Goal: Transaction & Acquisition: Purchase product/service

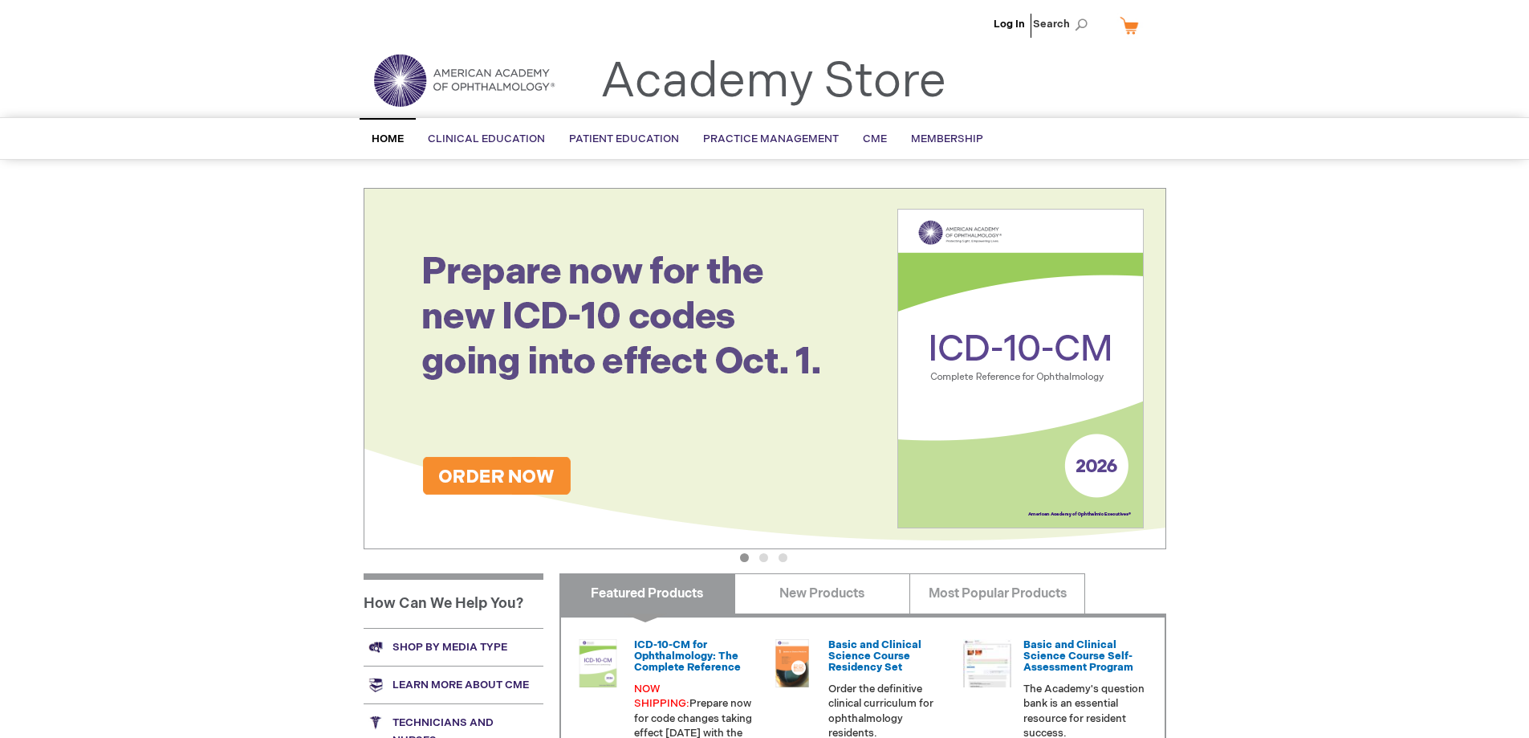
scroll to position [241, 0]
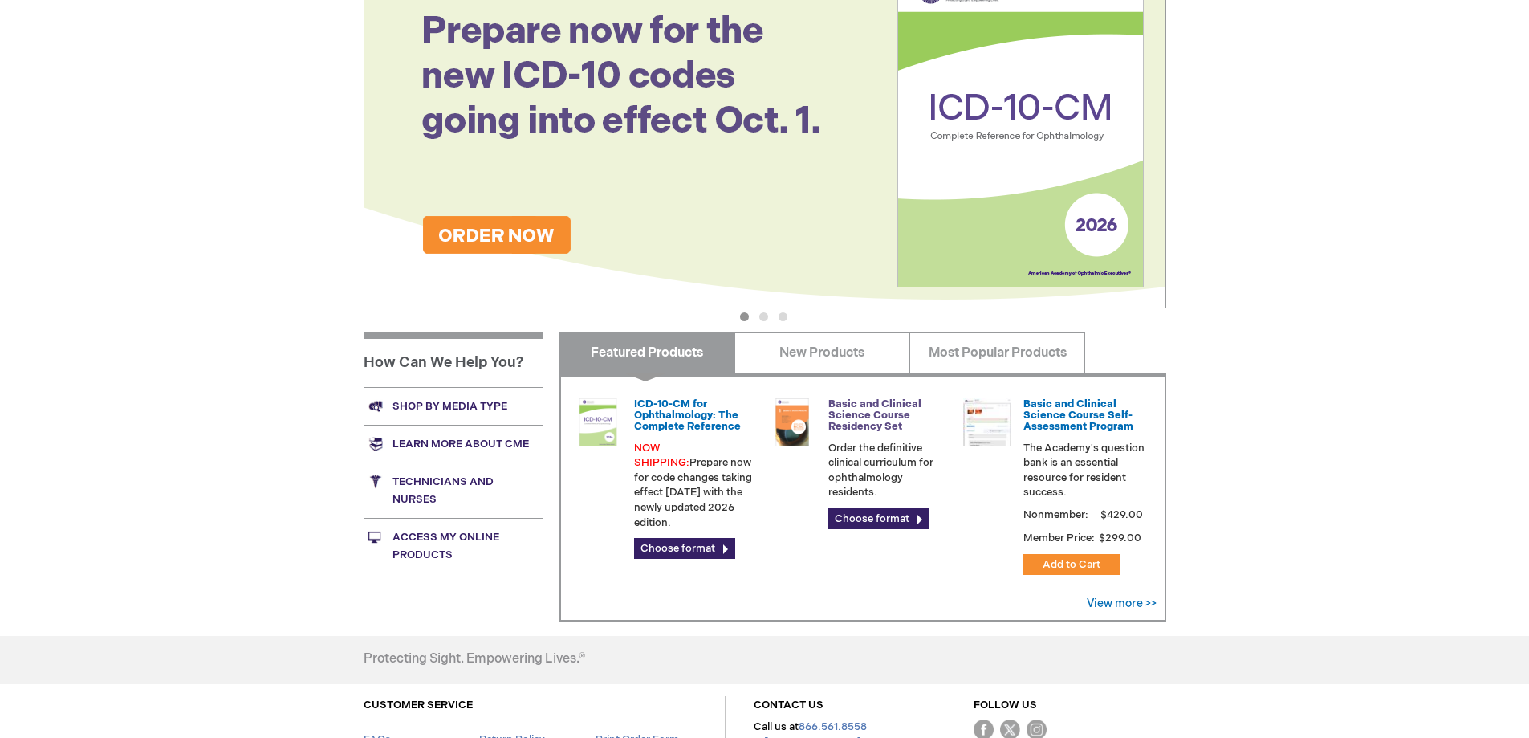
click at [884, 412] on link "Basic and Clinical Science Course Residency Set" at bounding box center [874, 415] width 93 height 36
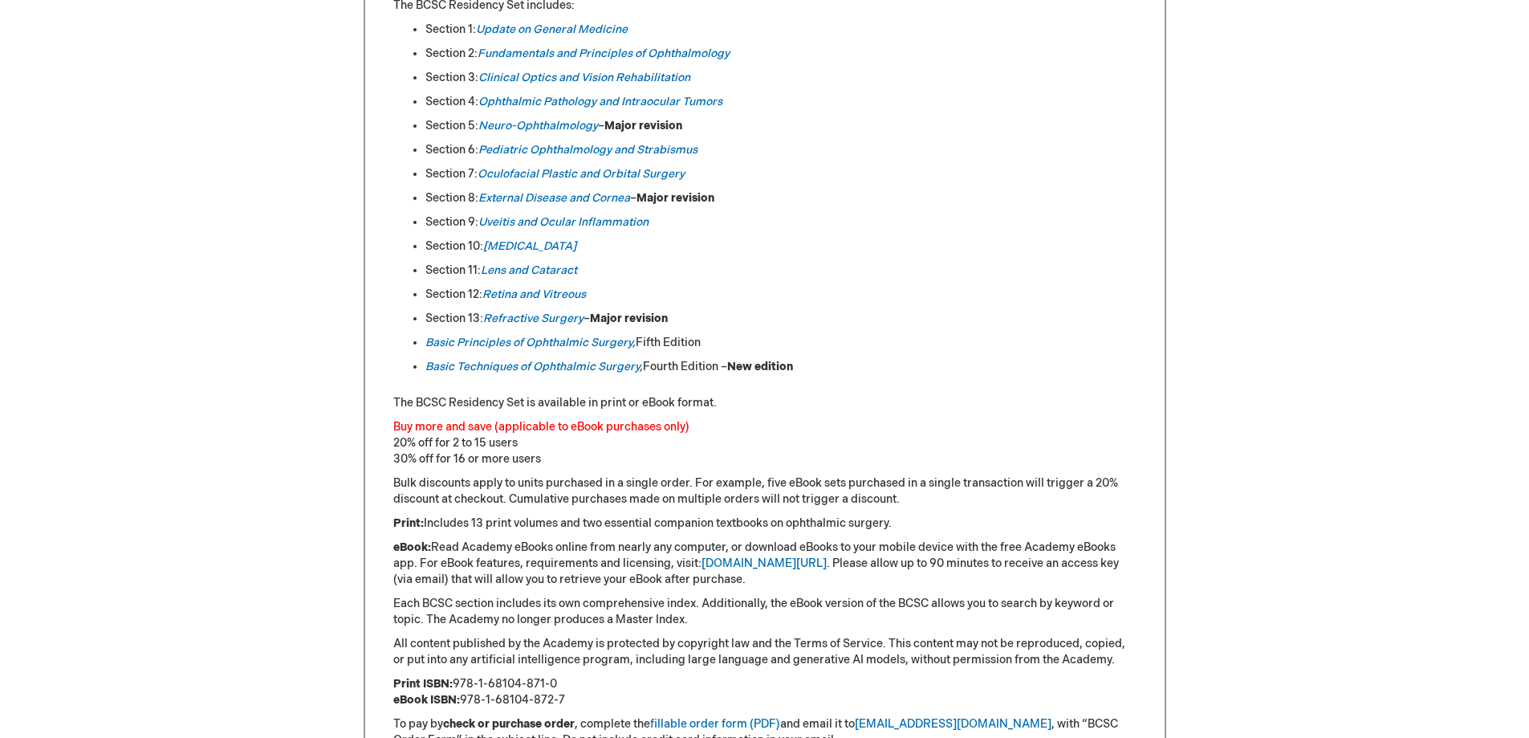
scroll to position [1204, 0]
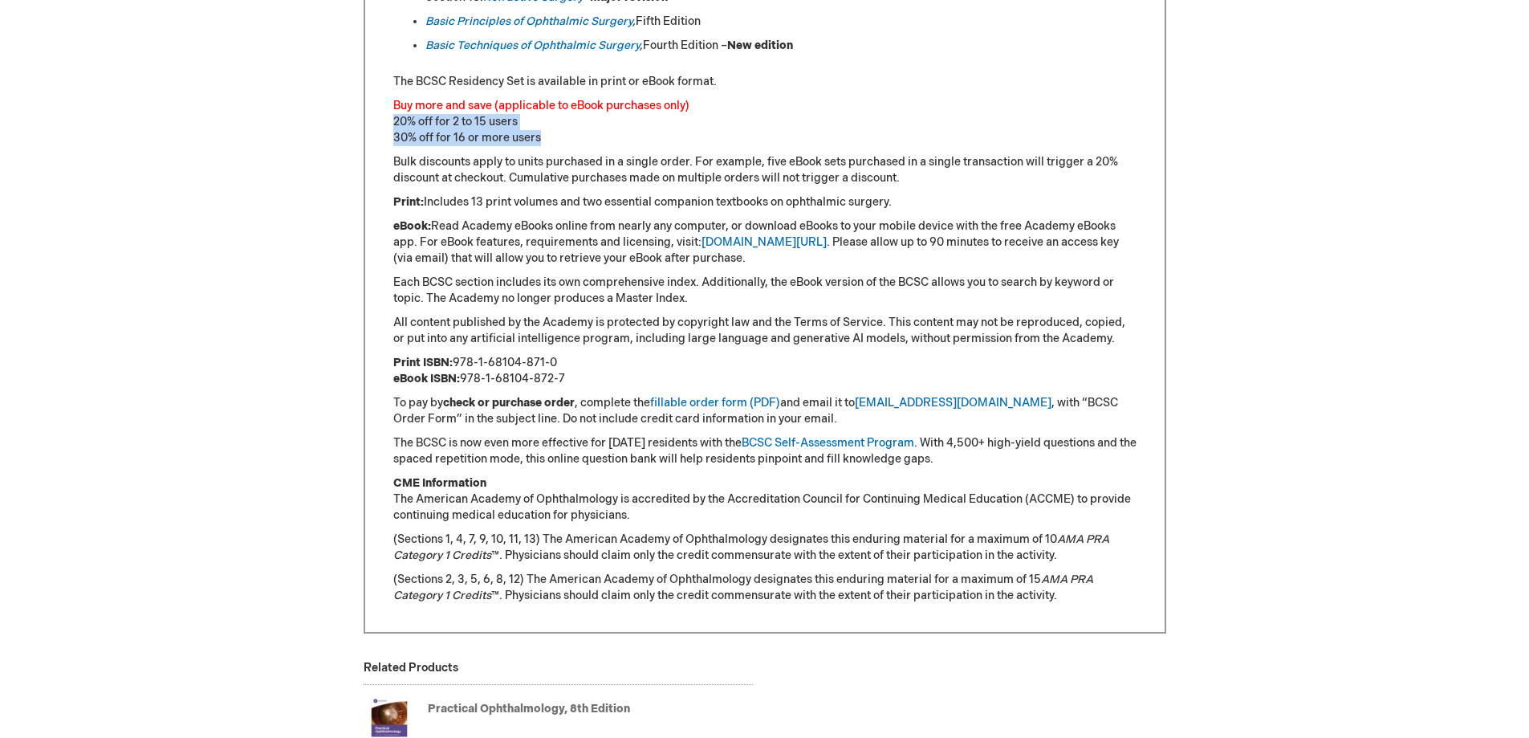
drag, startPoint x: 436, startPoint y: 134, endPoint x: 571, endPoint y: 139, distance: 134.9
click at [571, 139] on div "Equip ophthalmic residents with the Academy’s definitive curriculum: the [DATE]…" at bounding box center [765, 62] width 803 height 1141
click at [571, 139] on p "Buy more and save (applicable to eBook purchases only) 20% off for 2 to 15 user…" at bounding box center [764, 122] width 743 height 48
drag, startPoint x: 562, startPoint y: 140, endPoint x: 390, endPoint y: 139, distance: 171.8
click at [390, 139] on div "Equip ophthalmic residents with the Academy’s definitive curriculum: the [DATE]…" at bounding box center [765, 62] width 803 height 1141
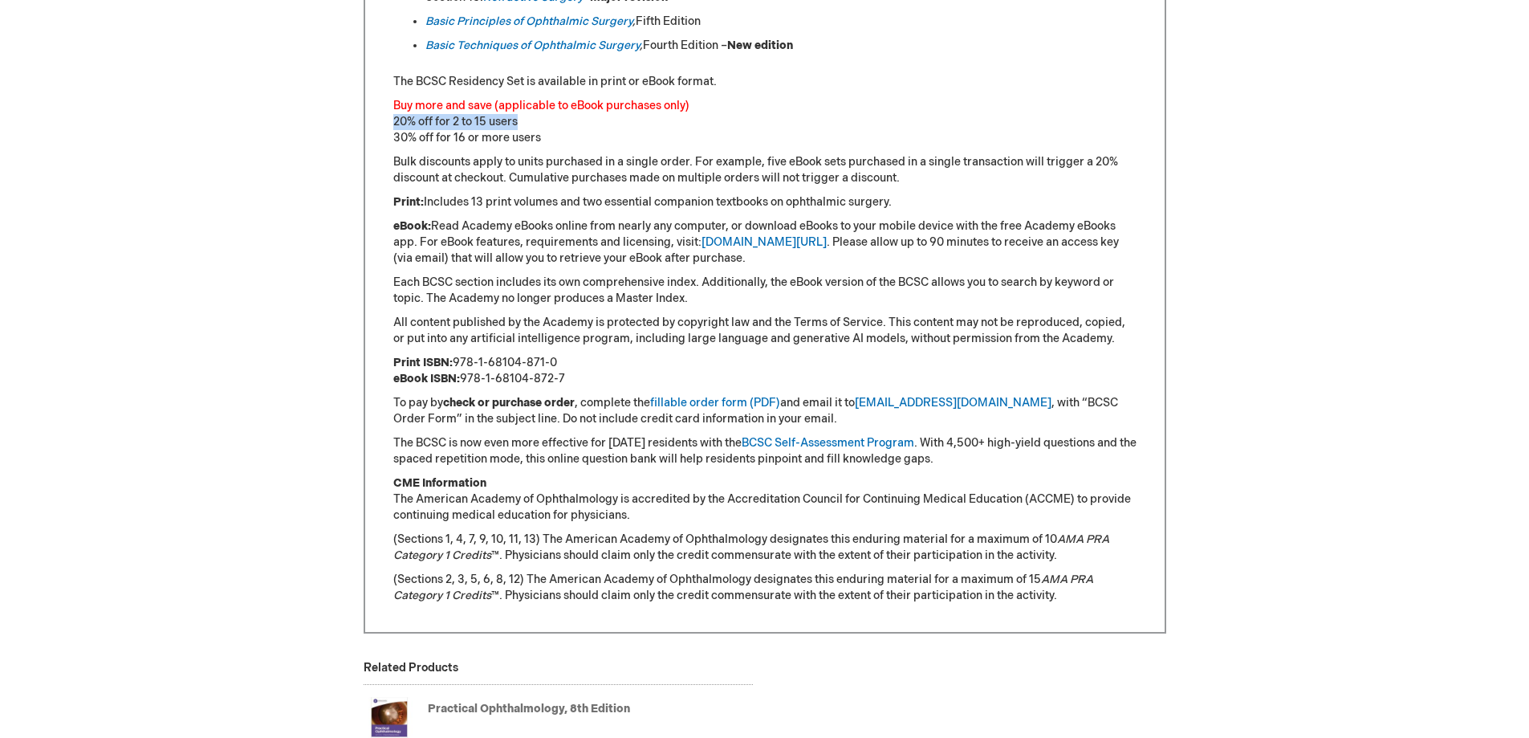
drag, startPoint x: 529, startPoint y: 116, endPoint x: 387, endPoint y: 124, distance: 142.3
click at [387, 124] on div "Equip ophthalmic residents with the Academy’s definitive curriculum: the 2025-2…" at bounding box center [765, 62] width 803 height 1141
click at [560, 141] on p "Buy more and save (applicable to eBook purchases only) 20% off for 2 to 15 user…" at bounding box center [764, 122] width 743 height 48
drag, startPoint x: 531, startPoint y: 116, endPoint x: 359, endPoint y: 118, distance: 172.6
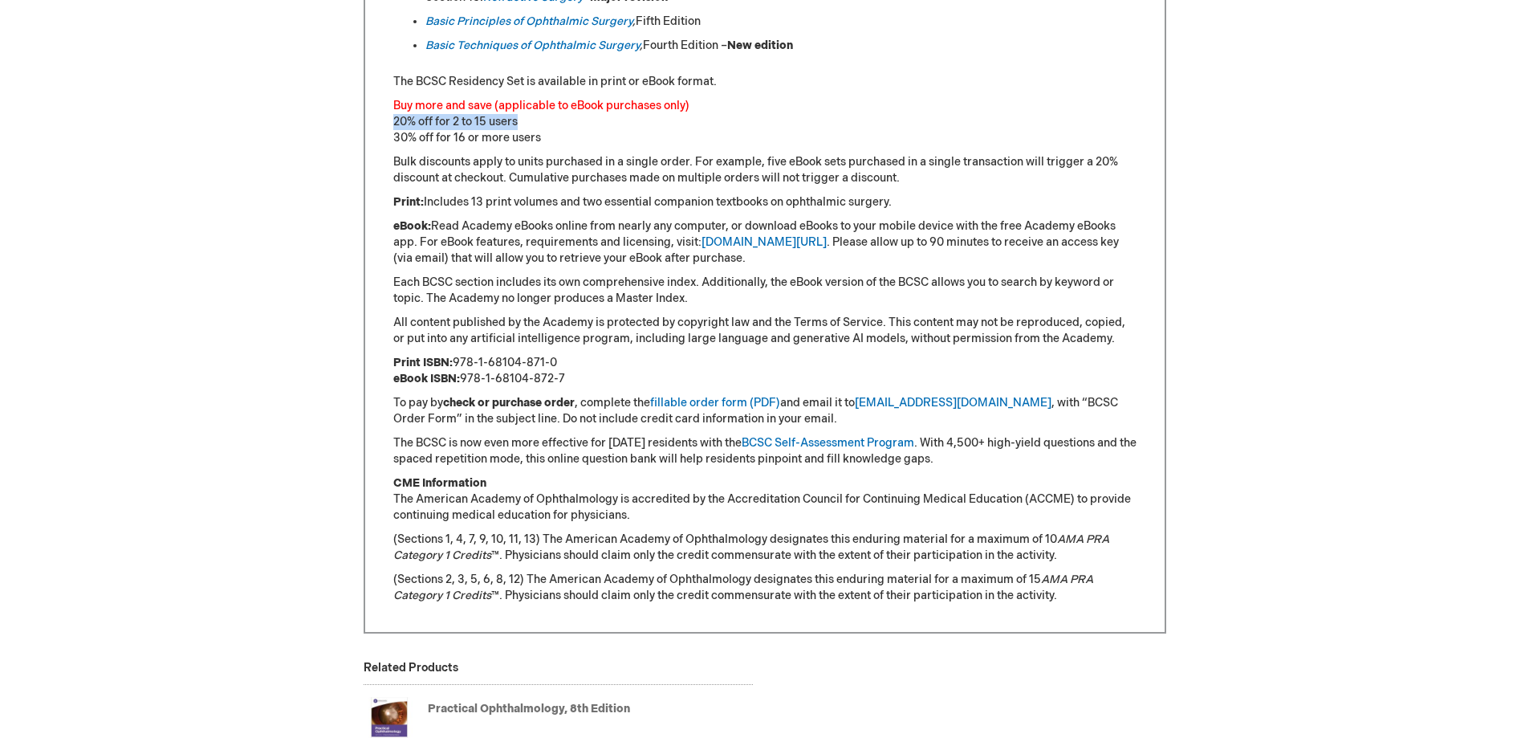
click at [523, 126] on p "Buy more and save (applicable to eBook purchases only) 20% off for 2 to 15 user…" at bounding box center [764, 122] width 743 height 48
drag, startPoint x: 531, startPoint y: 121, endPoint x: 374, endPoint y: 120, distance: 156.5
click at [374, 120] on div "Equip ophthalmic residents with the Academy’s definitive curriculum: the 2025-2…" at bounding box center [765, 62] width 803 height 1141
click at [471, 134] on p "Buy more and save (applicable to eBook purchases only) 20% off for 2 to 15 user…" at bounding box center [764, 122] width 743 height 48
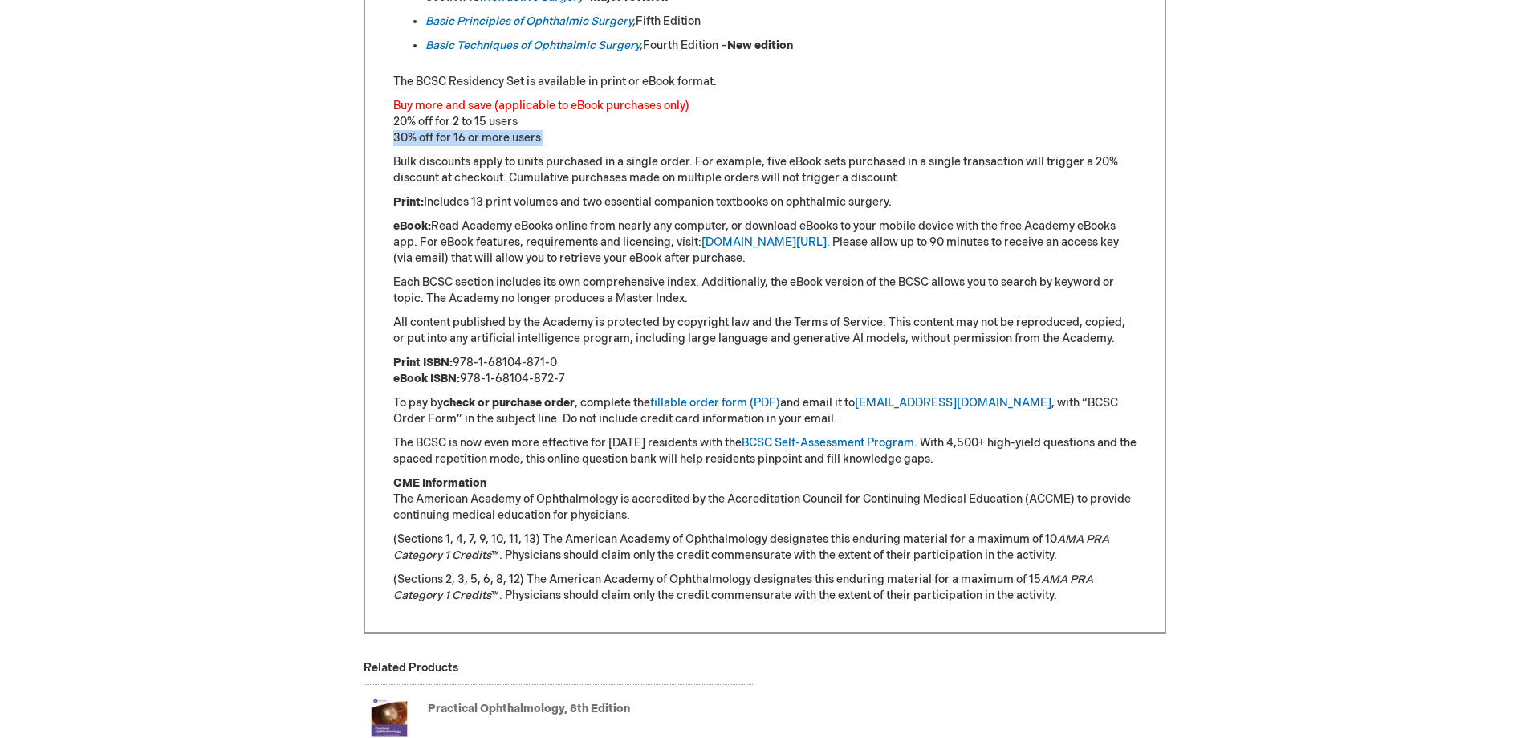
click at [471, 134] on p "Buy more and save (applicable to eBook purchases only) 20% off for 2 to 15 user…" at bounding box center [764, 122] width 743 height 48
click at [610, 175] on p "Bulk discounts apply to units purchased in a single order. For example, five eB…" at bounding box center [764, 170] width 743 height 32
click at [433, 122] on p "Buy more and save (applicable to eBook purchases only) 20% off for 2 to 15 user…" at bounding box center [764, 122] width 743 height 48
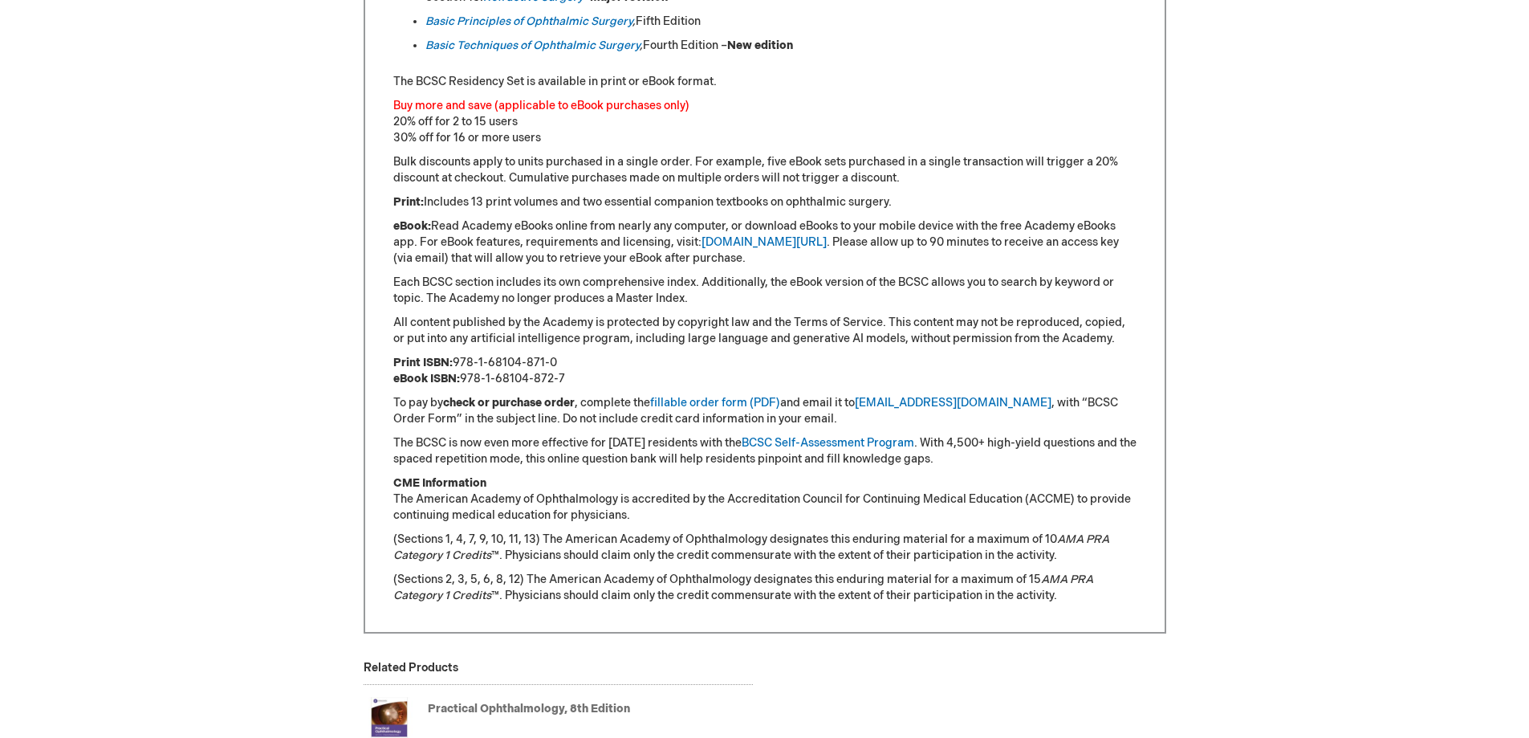
click at [466, 132] on p "Buy more and save (applicable to eBook purchases only) 20% off for 2 to 15 user…" at bounding box center [764, 122] width 743 height 48
click at [430, 124] on p "Buy more and save (applicable to eBook purchases only) 20% off for 2 to 15 user…" at bounding box center [764, 122] width 743 height 48
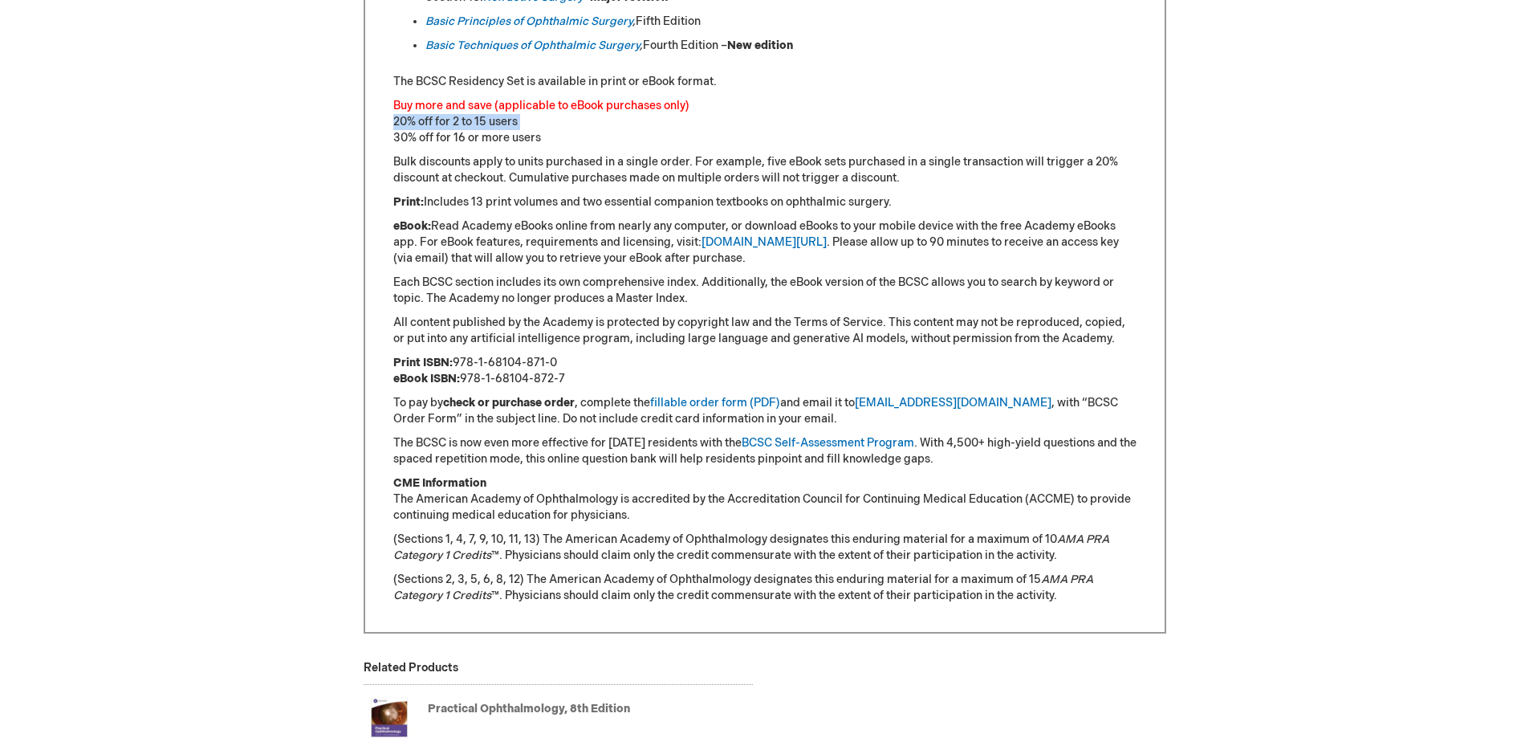
click at [430, 124] on p "Buy more and save (applicable to eBook purchases only) 20% off for 2 to 15 user…" at bounding box center [764, 122] width 743 height 48
click at [577, 100] on font "Buy more and save (applicable to eBook purchases only)" at bounding box center [541, 106] width 296 height 14
click at [462, 118] on p "Buy more and save (applicable to eBook purchases only) 20% off for 2 to 15 user…" at bounding box center [764, 122] width 743 height 48
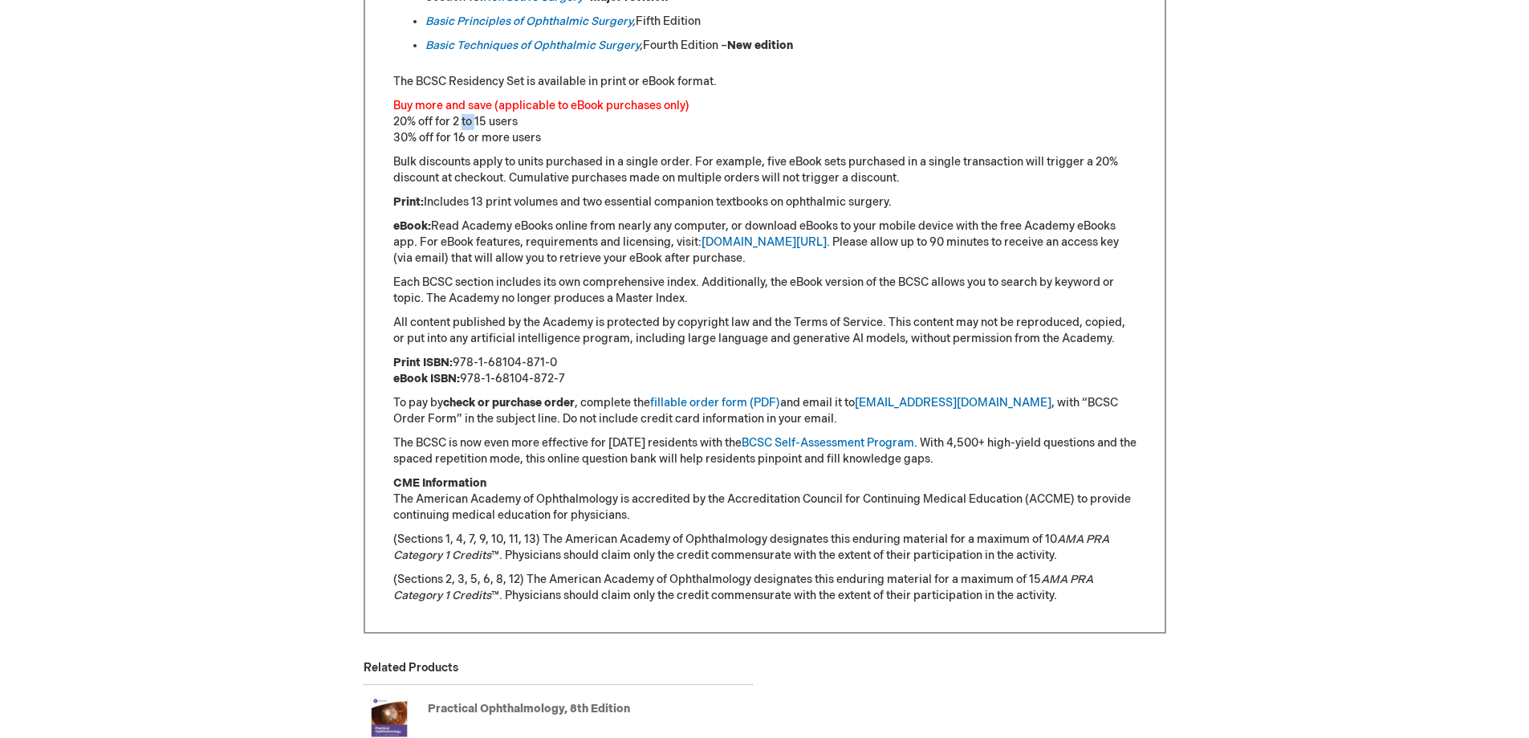
click at [462, 118] on p "Buy more and save (applicable to eBook purchases only) 20% off for 2 to 15 user…" at bounding box center [764, 122] width 743 height 48
drag, startPoint x: 462, startPoint y: 118, endPoint x: 514, endPoint y: 132, distance: 54.1
click at [470, 123] on p "Buy more and save (applicable to eBook purchases only) 20% off for 2 to 15 user…" at bounding box center [764, 122] width 743 height 48
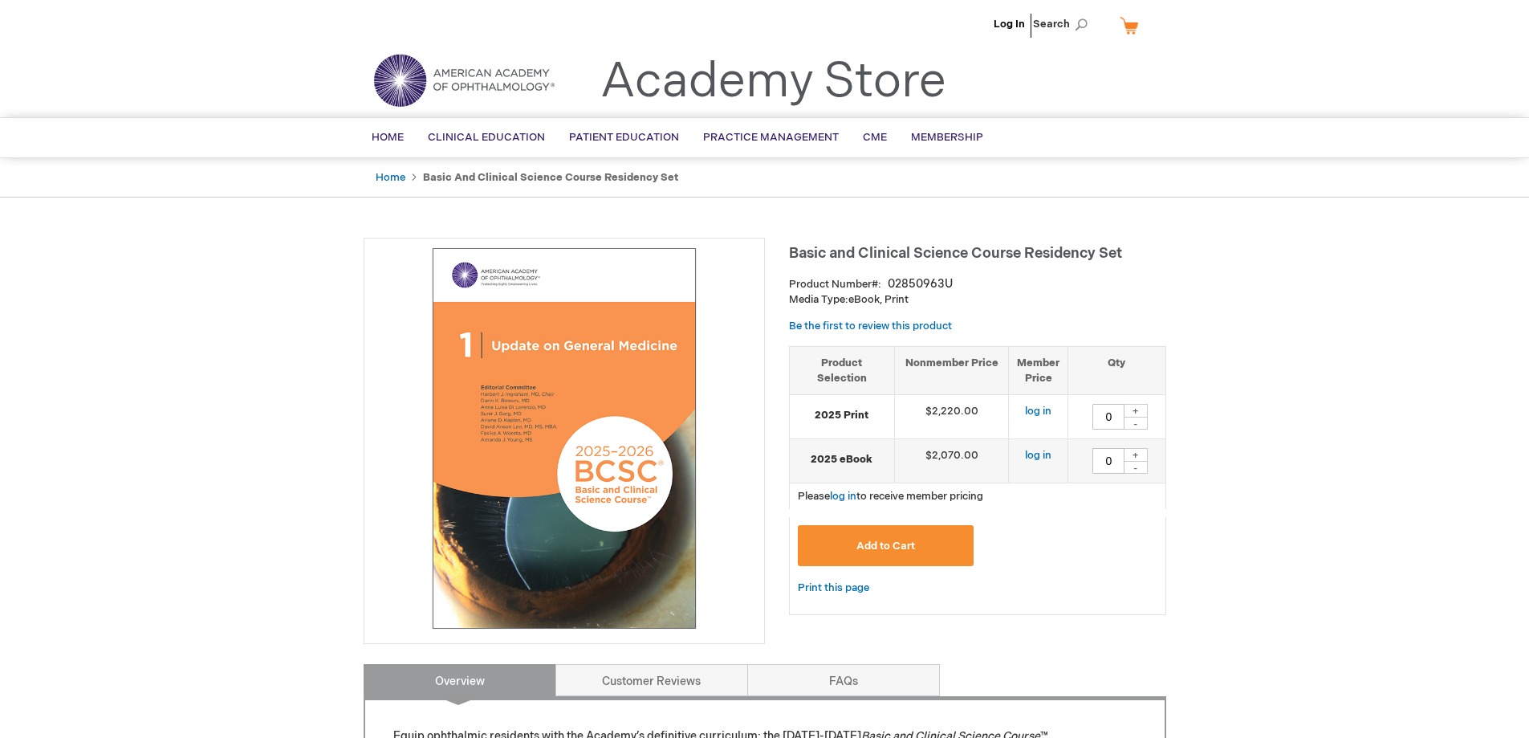
scroll to position [241, 0]
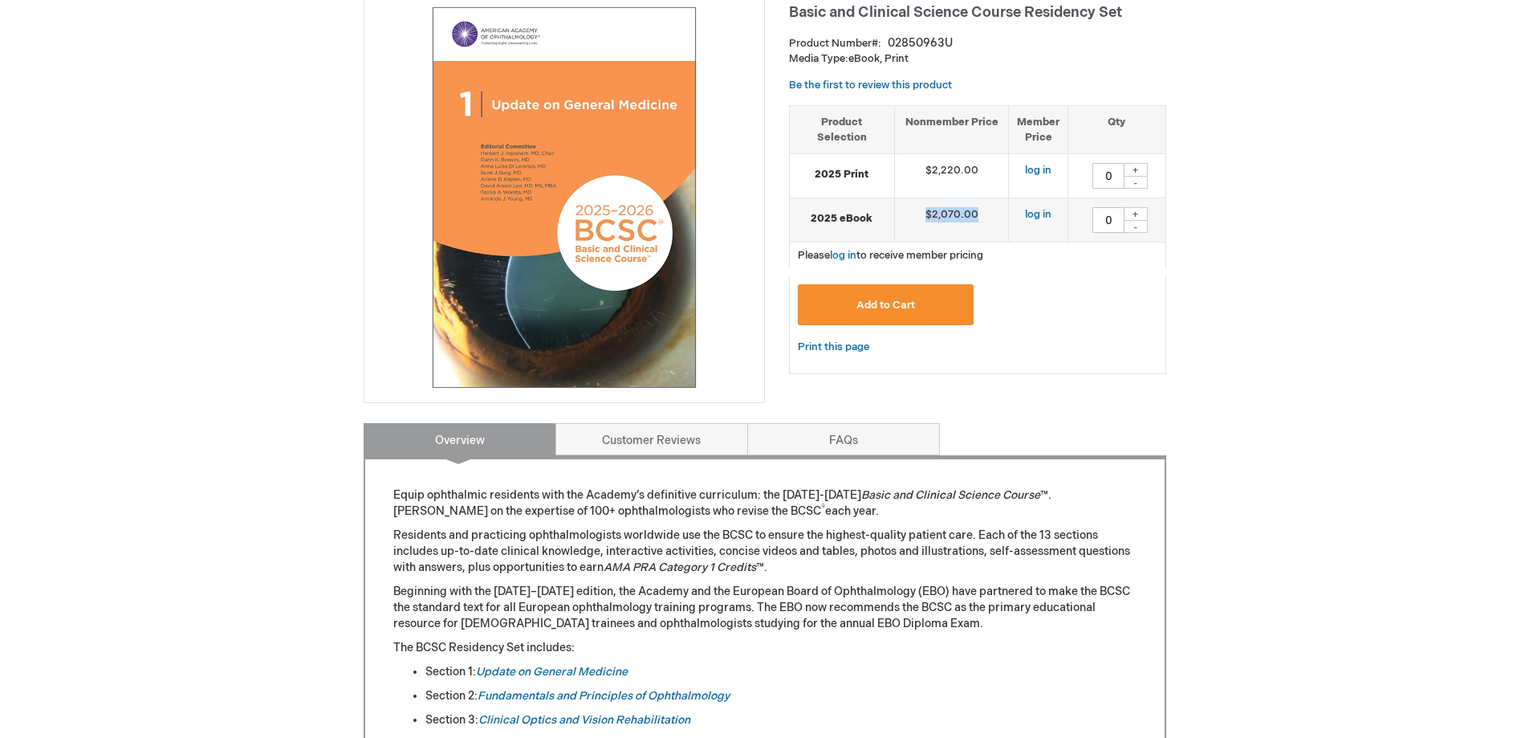
drag, startPoint x: 926, startPoint y: 211, endPoint x: 975, endPoint y: 210, distance: 49.8
click at [975, 210] on td "$2,070.00" at bounding box center [951, 220] width 115 height 44
drag, startPoint x: 982, startPoint y: 170, endPoint x: 914, endPoint y: 173, distance: 67.5
click at [914, 173] on td "$2,220.00" at bounding box center [951, 176] width 115 height 44
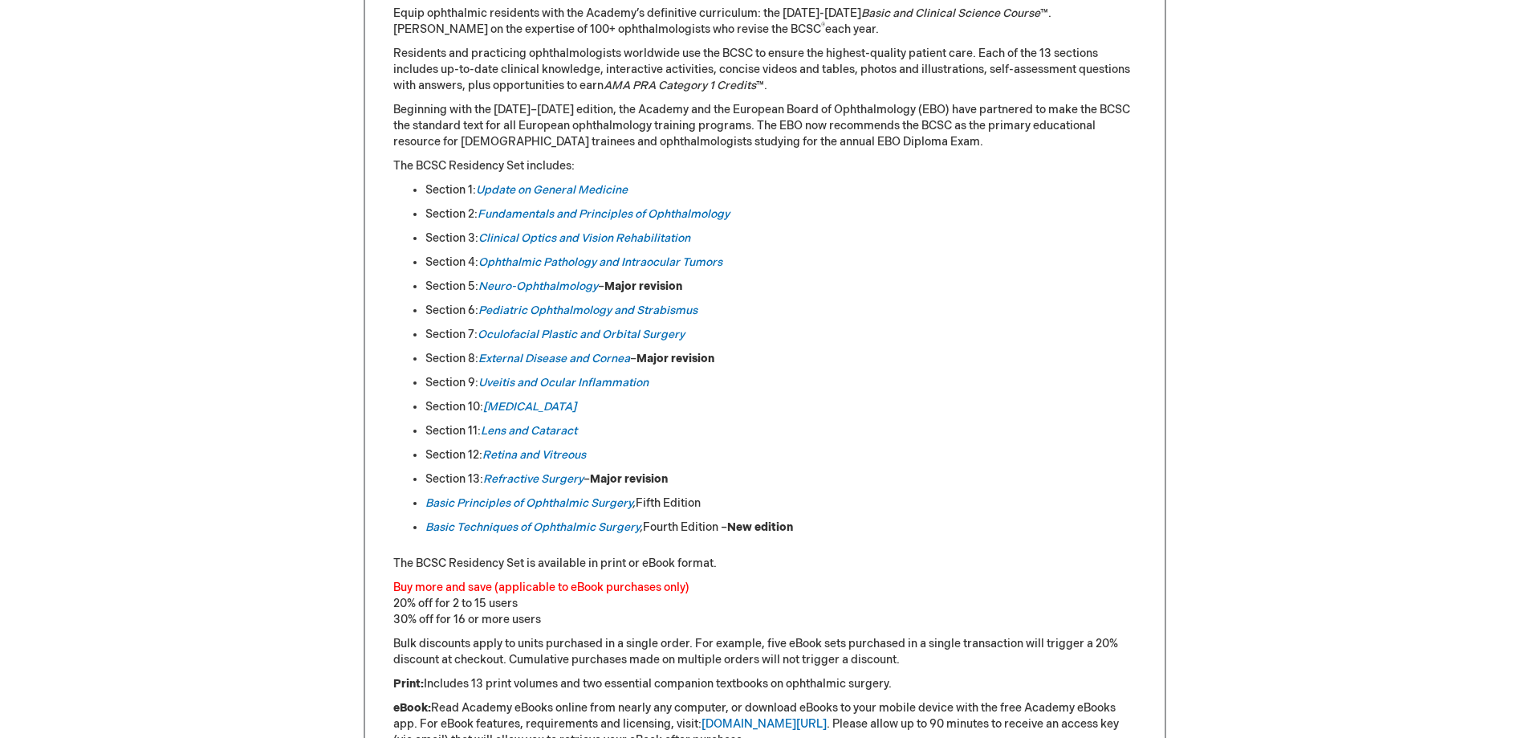
scroll to position [883, 0]
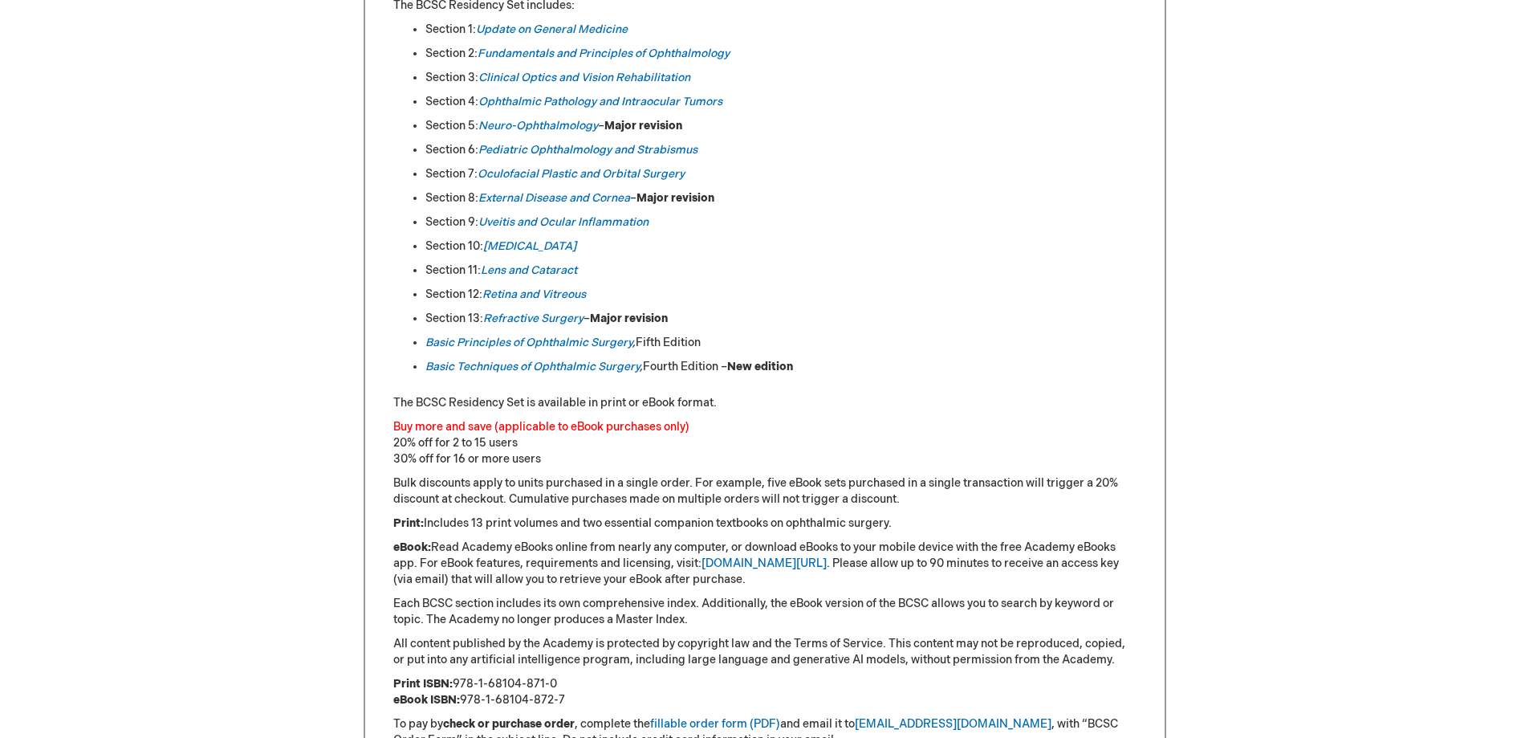
click at [451, 450] on p "Buy more and save (applicable to eBook purchases only) 20% off for 2 to 15 user…" at bounding box center [764, 443] width 743 height 48
click at [466, 458] on p "Buy more and save (applicable to eBook purchases only) 20% off for 2 to 15 user…" at bounding box center [764, 443] width 743 height 48
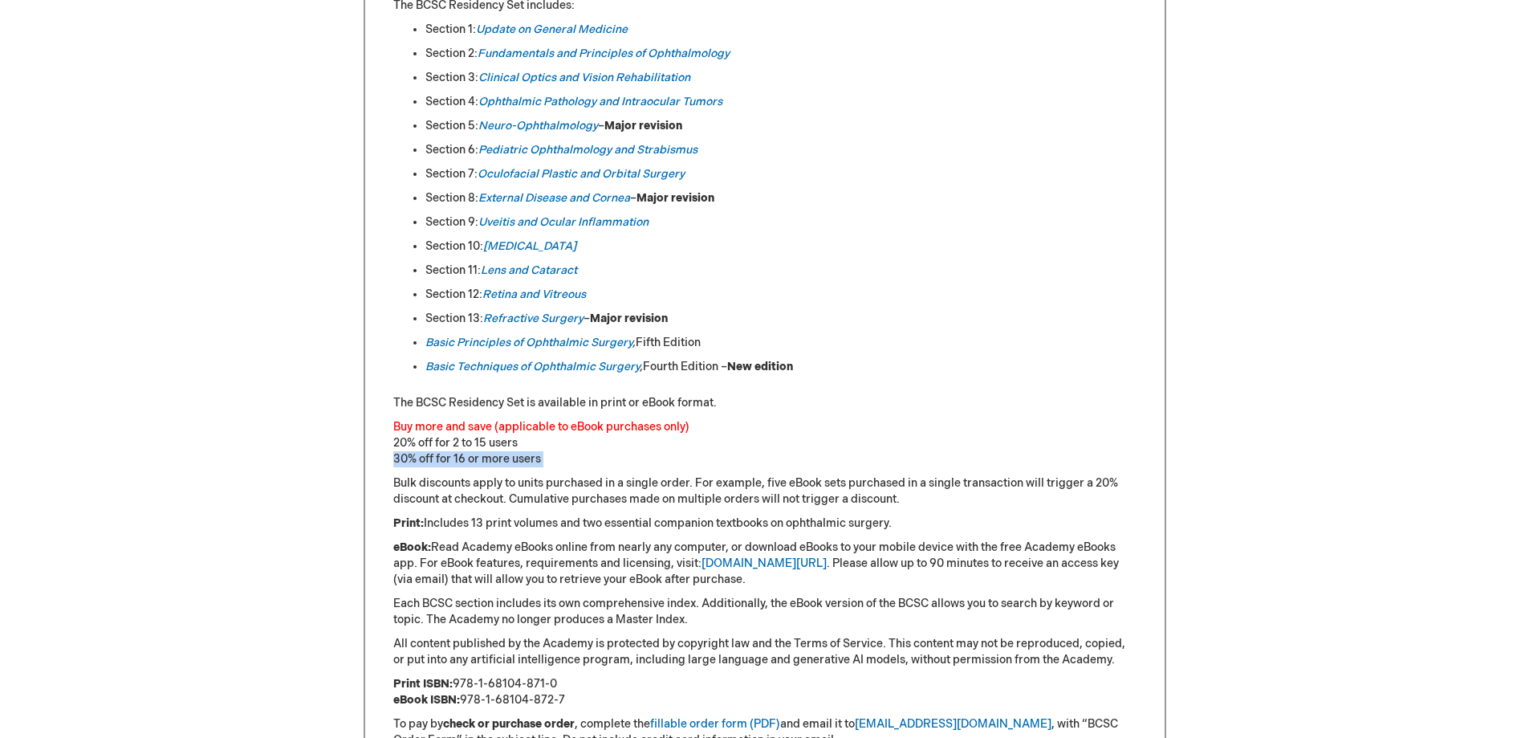
click at [466, 458] on p "Buy more and save (applicable to eBook purchases only) 20% off for 2 to 15 user…" at bounding box center [764, 443] width 743 height 48
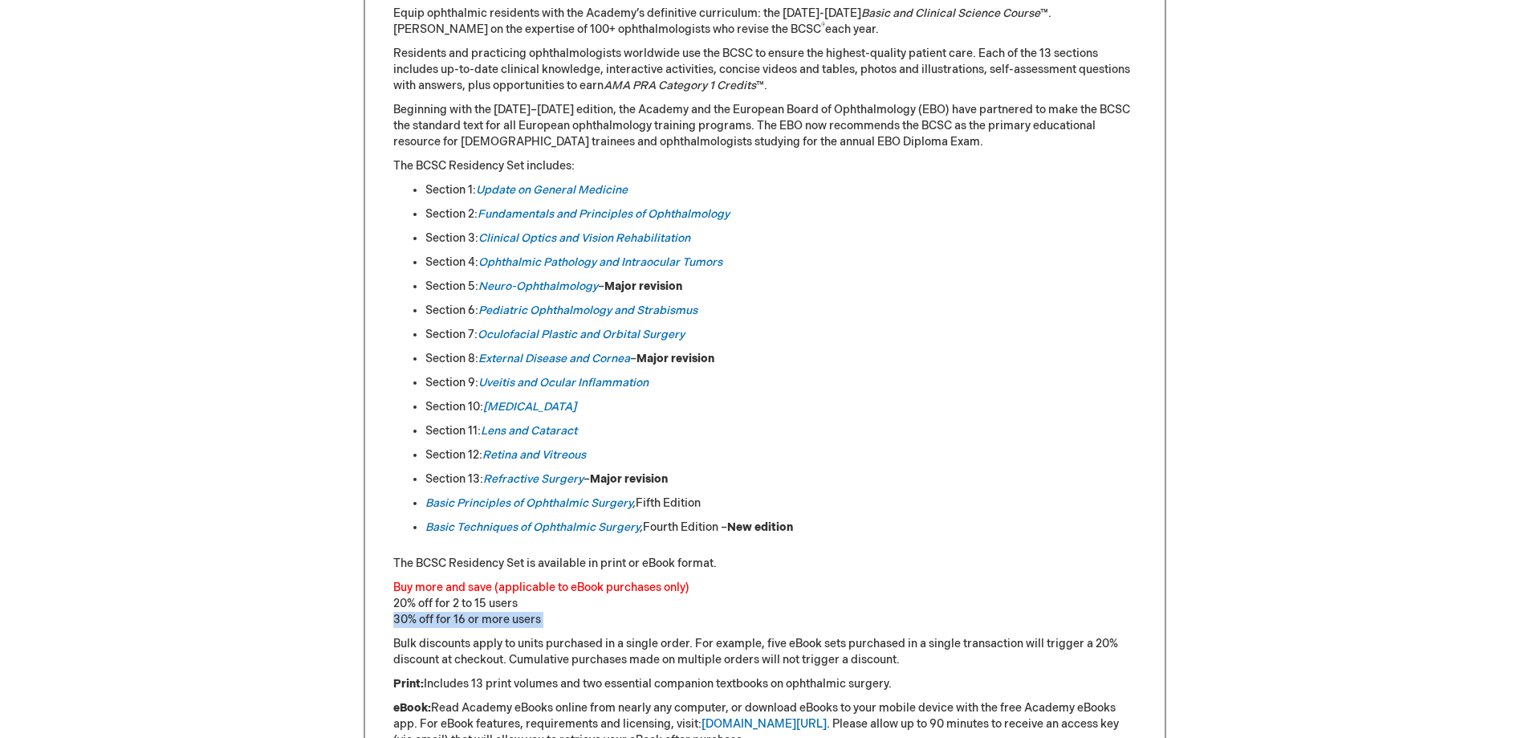
scroll to position [241, 0]
